Goal: Information Seeking & Learning: Learn about a topic

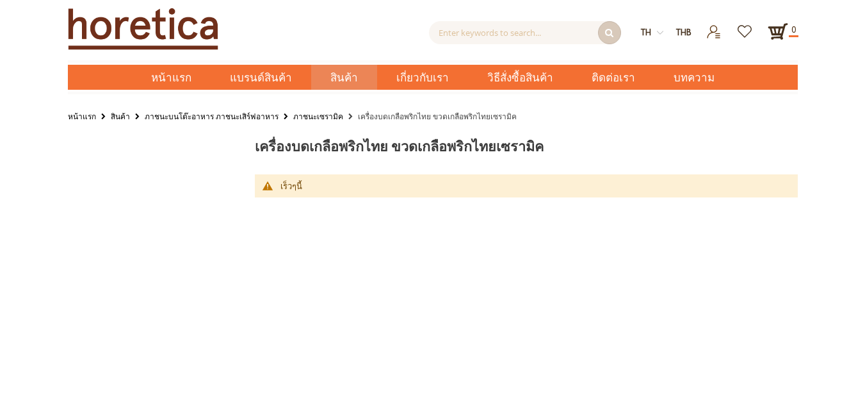
click at [117, 117] on link "สินค้า" at bounding box center [120, 116] width 19 height 14
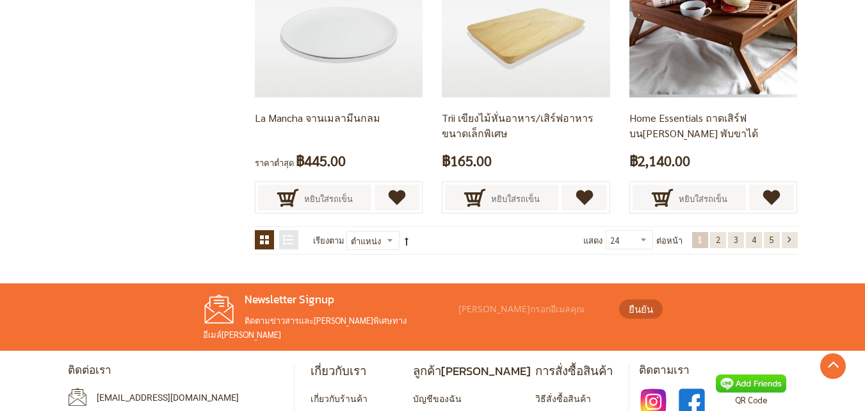
scroll to position [2279, 0]
